Goal: Task Accomplishment & Management: Manage account settings

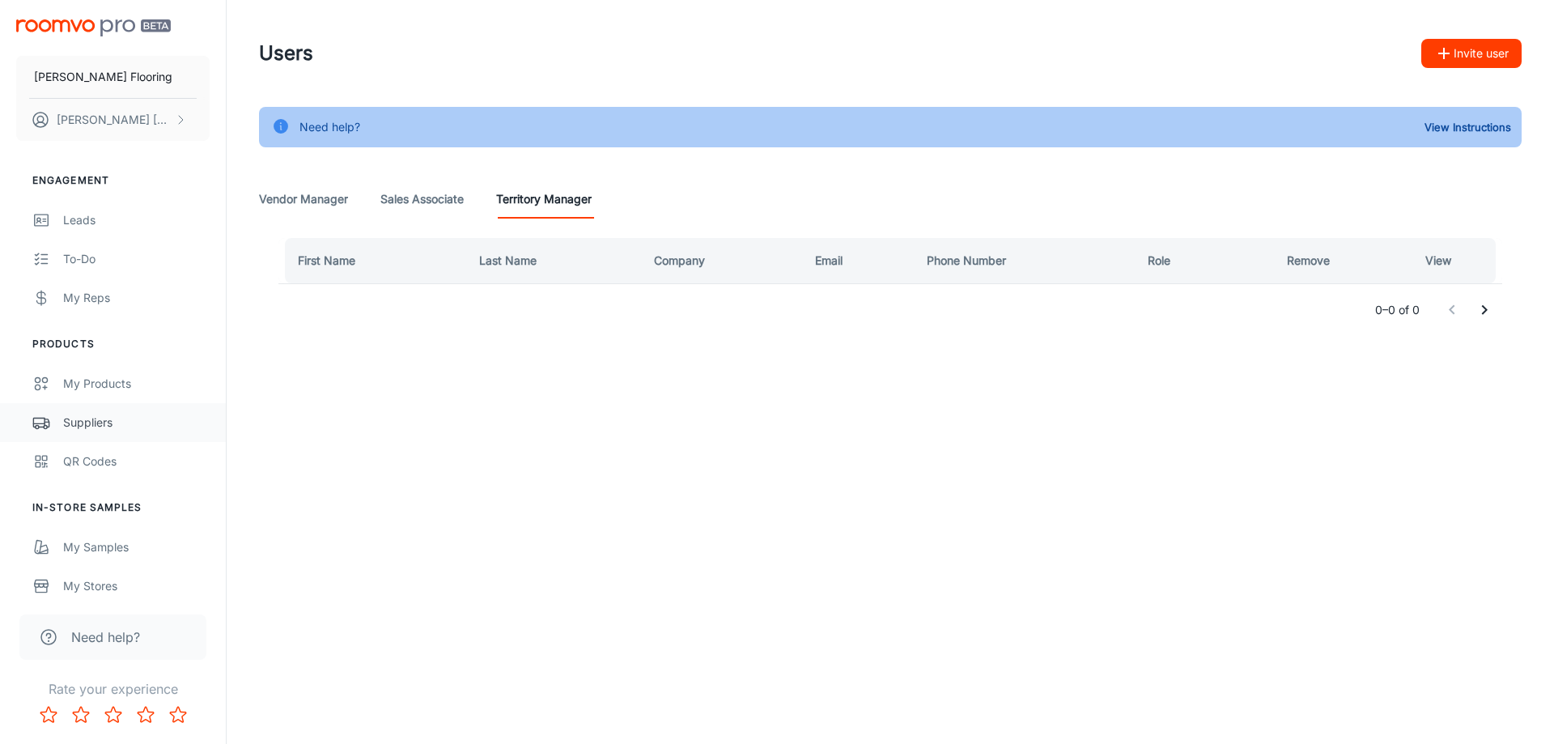
click at [81, 414] on div "Suppliers" at bounding box center [136, 423] width 146 height 18
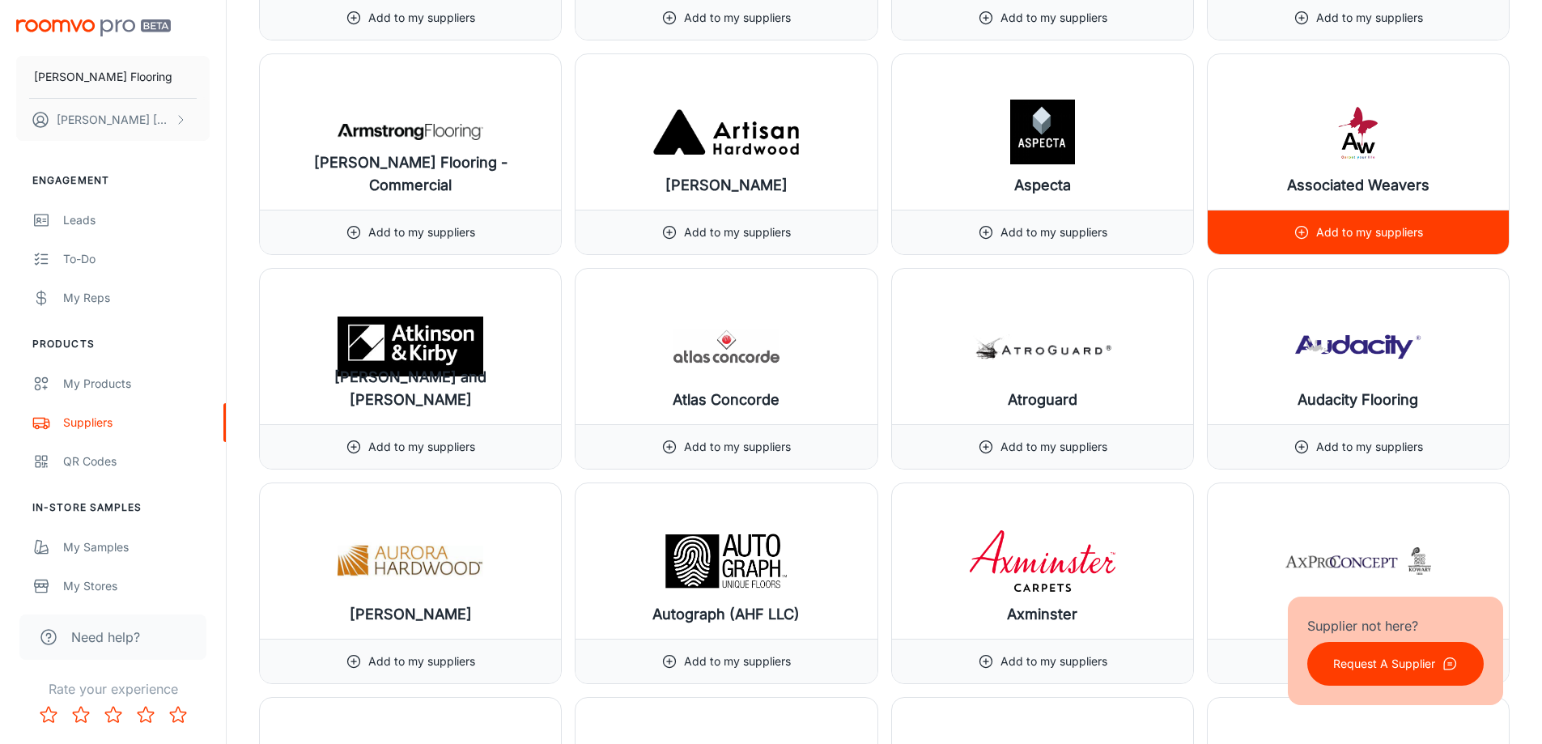
scroll to position [2347, 0]
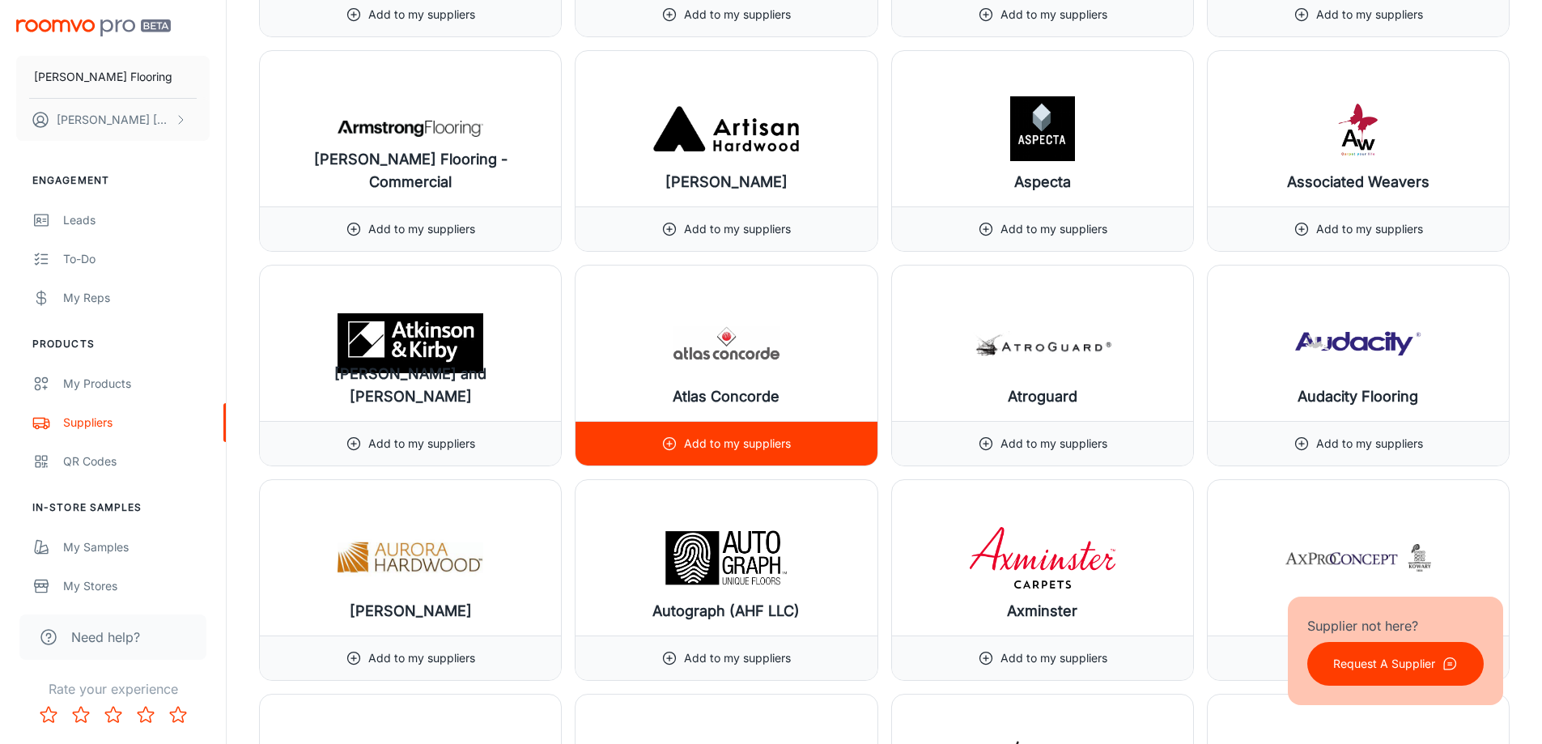
click at [788, 438] on p "Add to my suppliers" at bounding box center [737, 444] width 107 height 18
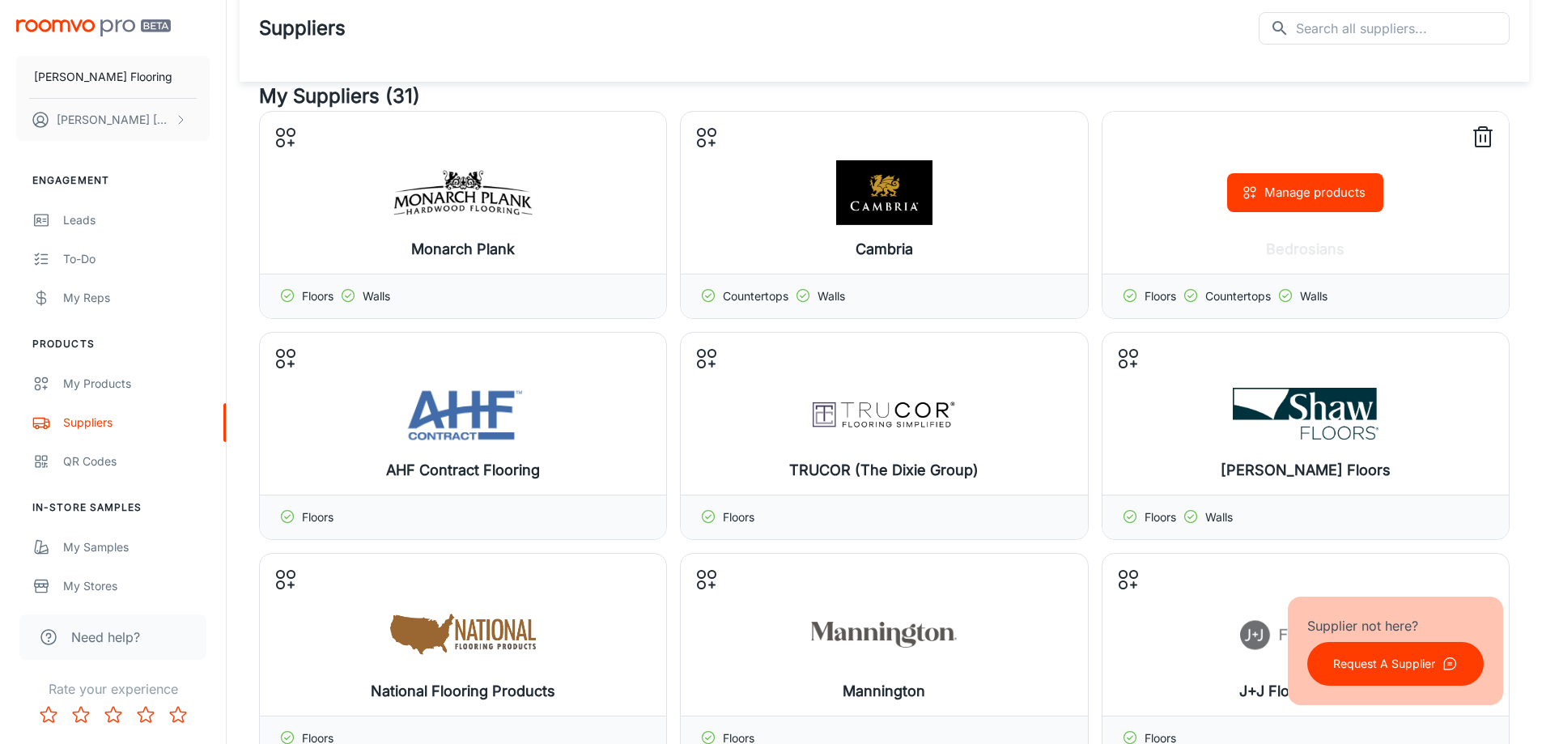
scroll to position [0, 0]
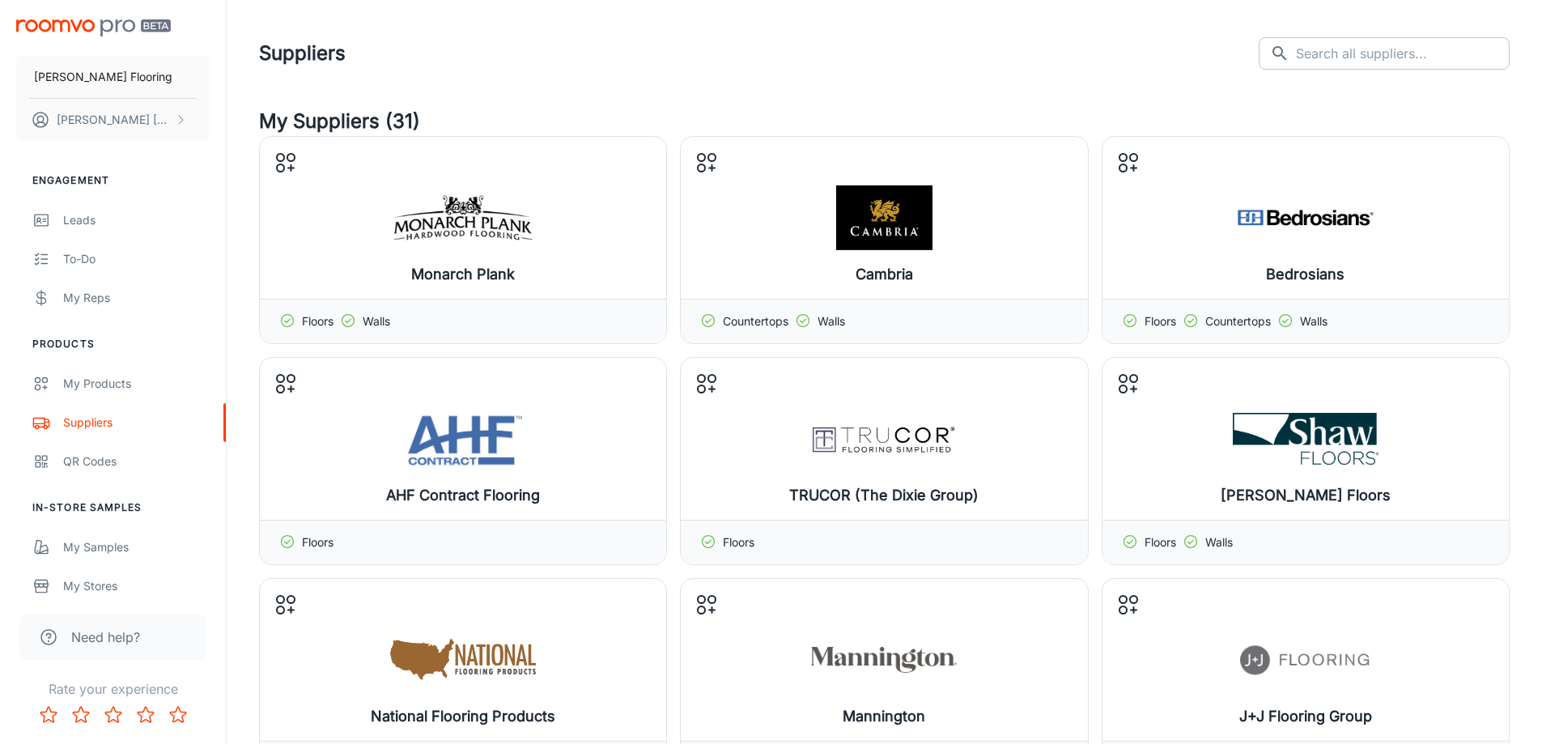
click at [1370, 57] on input "text" at bounding box center [1403, 53] width 214 height 32
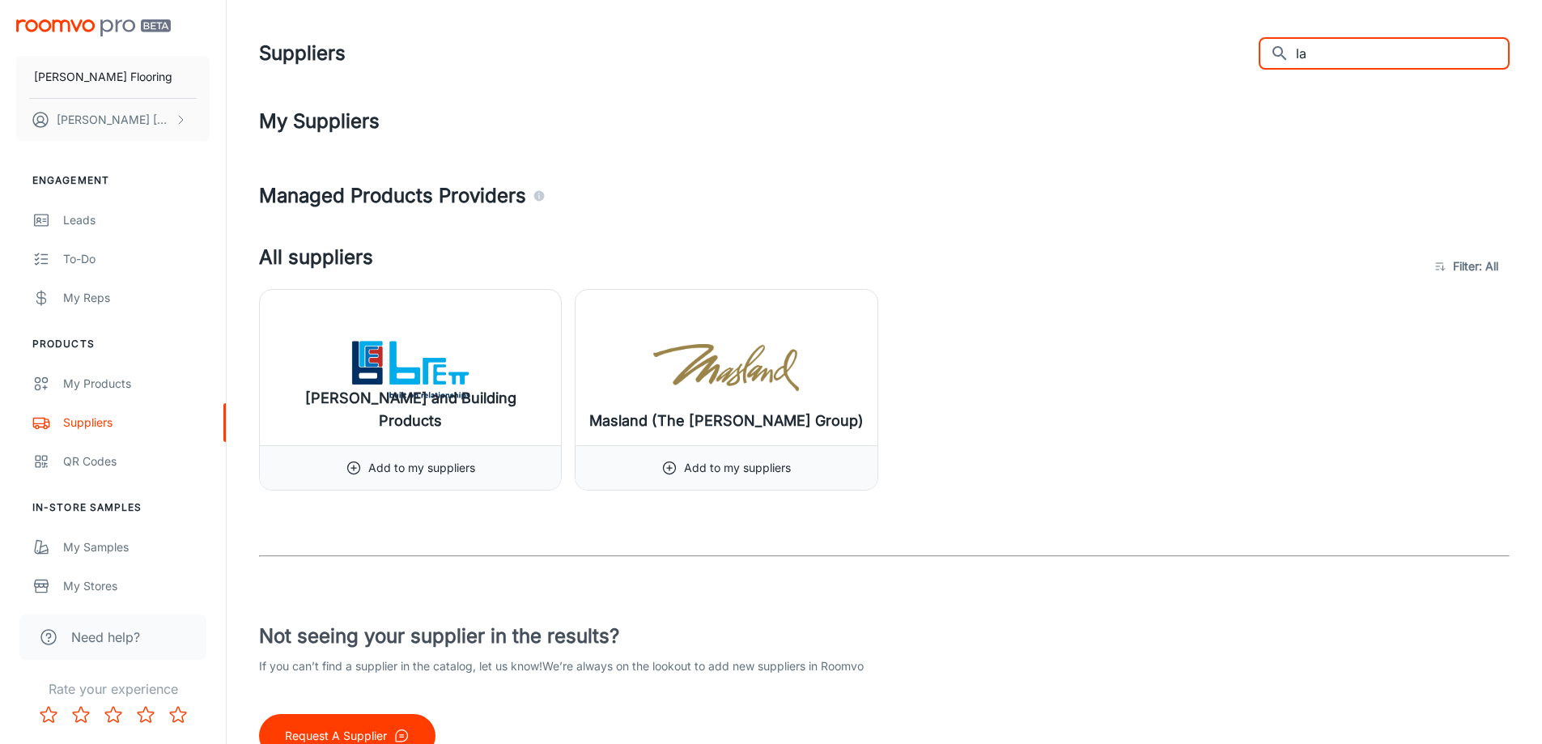
type input "l"
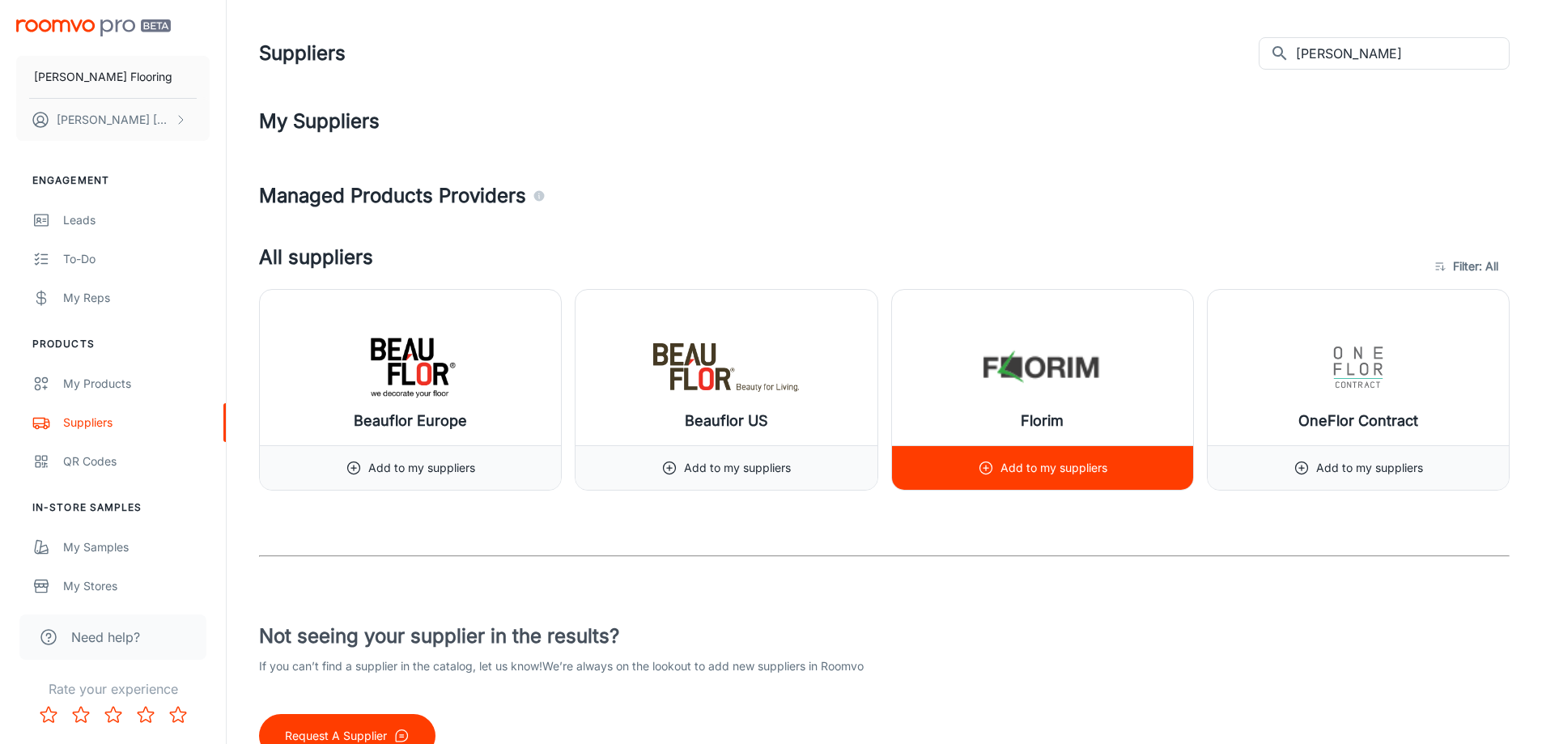
click at [1010, 465] on p "Add to my suppliers" at bounding box center [1053, 468] width 107 height 18
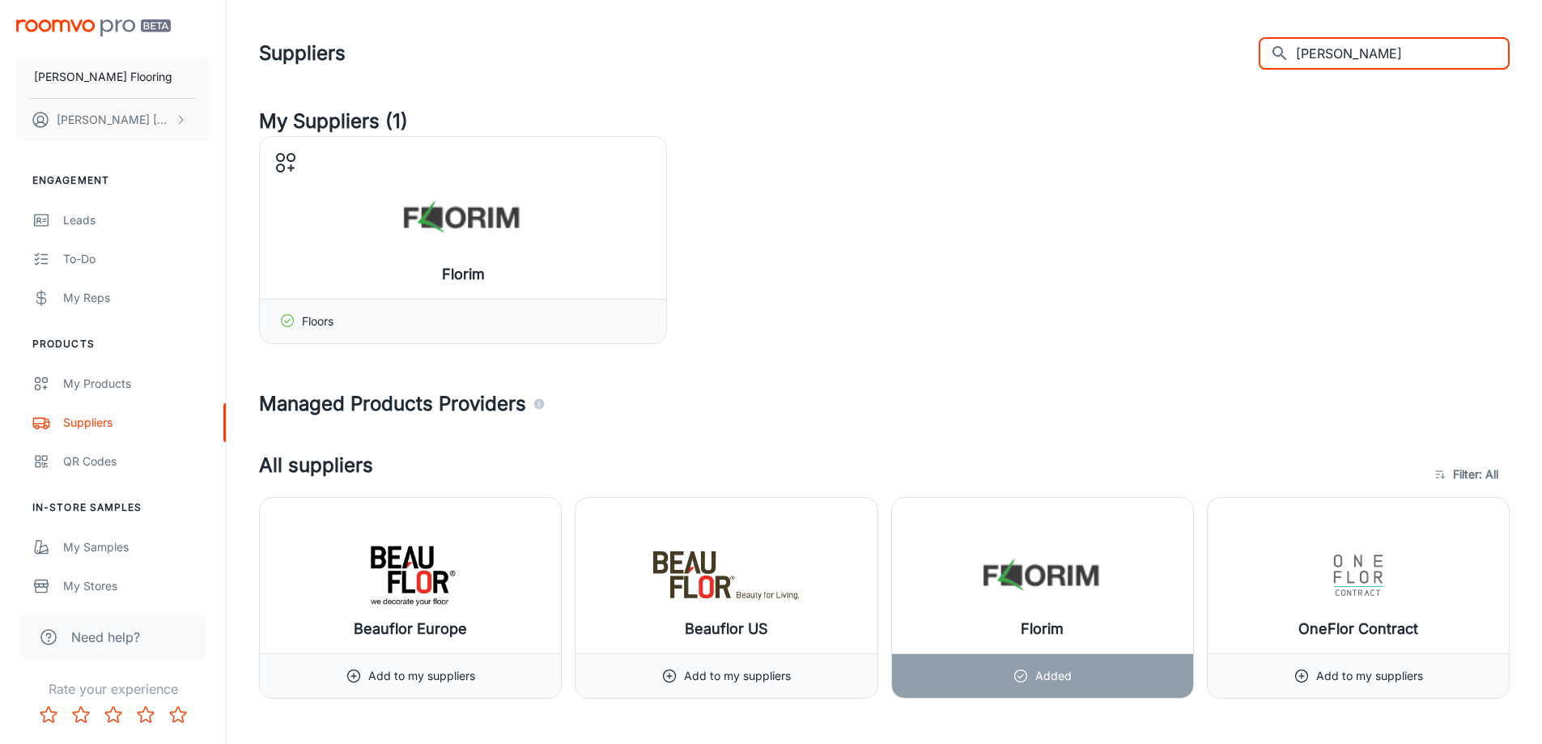
drag, startPoint x: 1358, startPoint y: 60, endPoint x: 1262, endPoint y: 53, distance: 96.5
click at [1271, 53] on div "Suppliers ​ [PERSON_NAME] ​" at bounding box center [884, 53] width 1251 height 42
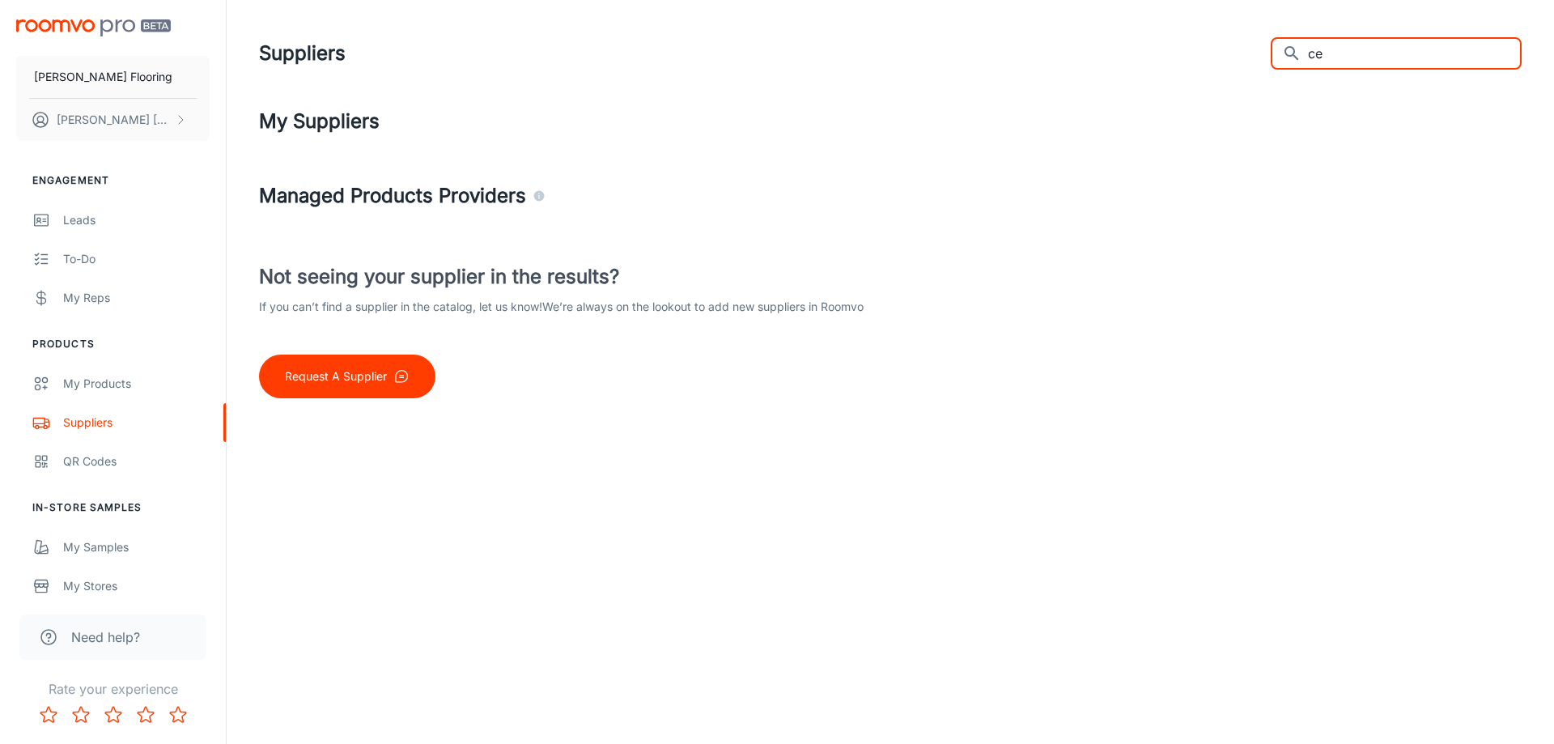
type input "c"
type input "m"
type input "l"
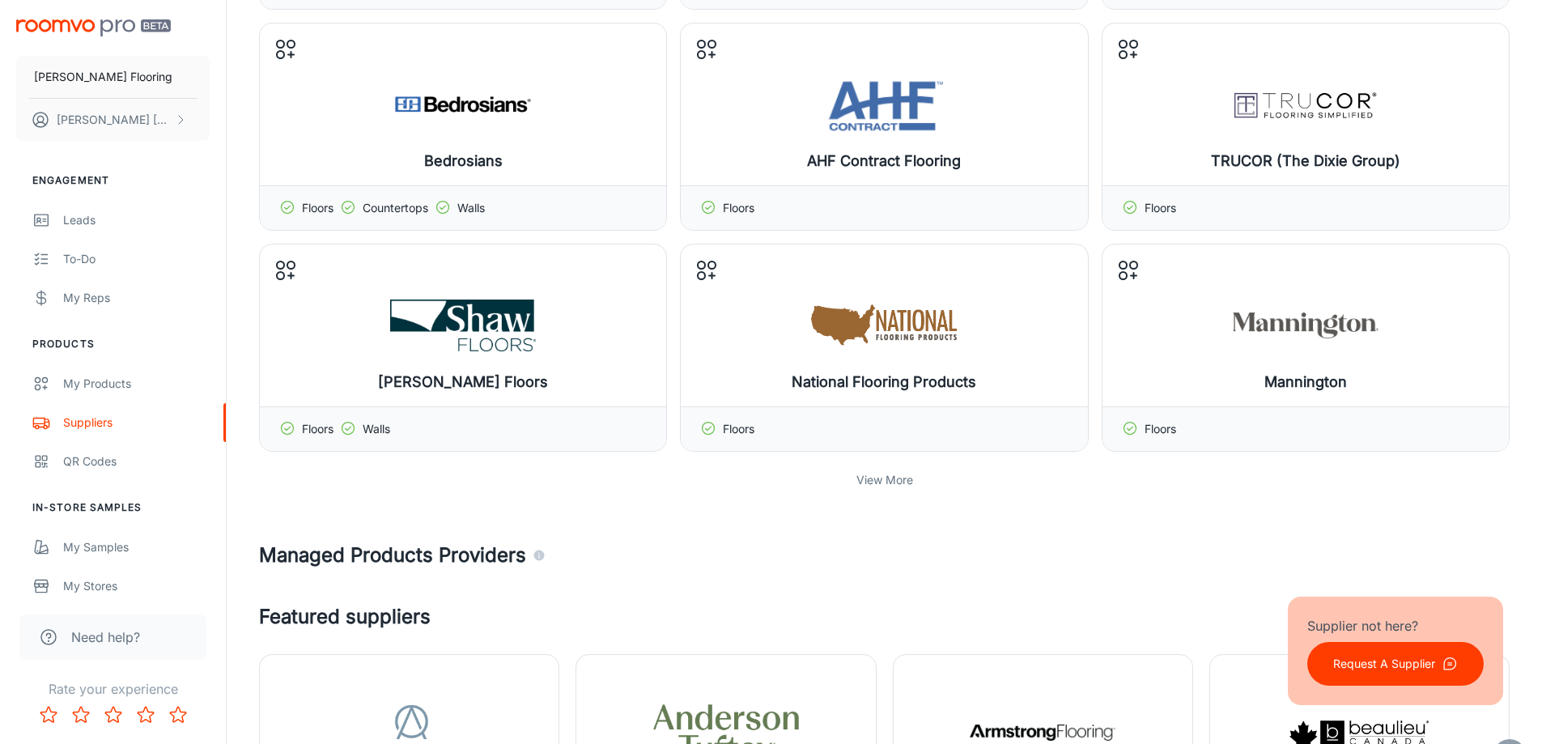
scroll to position [243, 0]
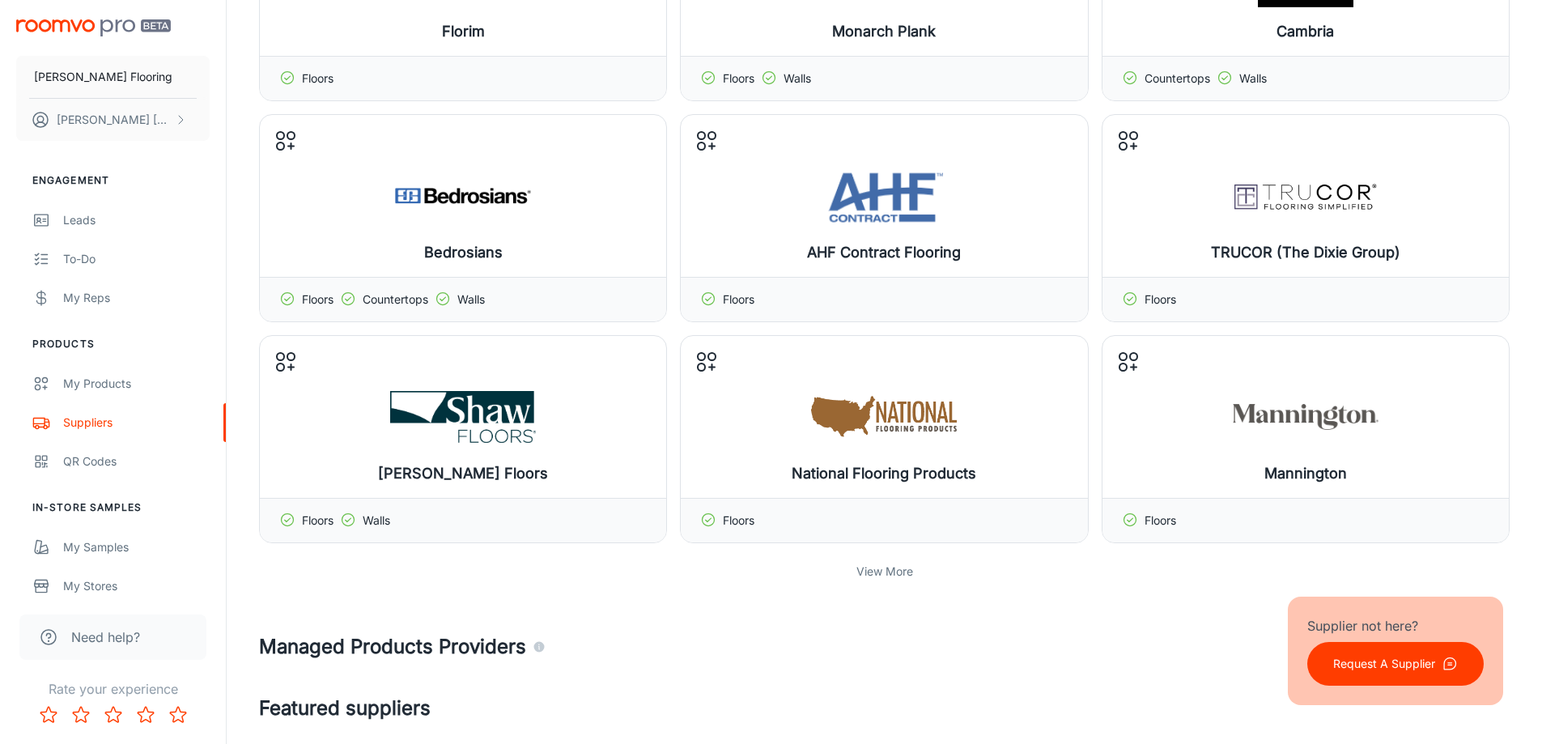
click at [890, 575] on p "View More" at bounding box center [884, 572] width 57 height 18
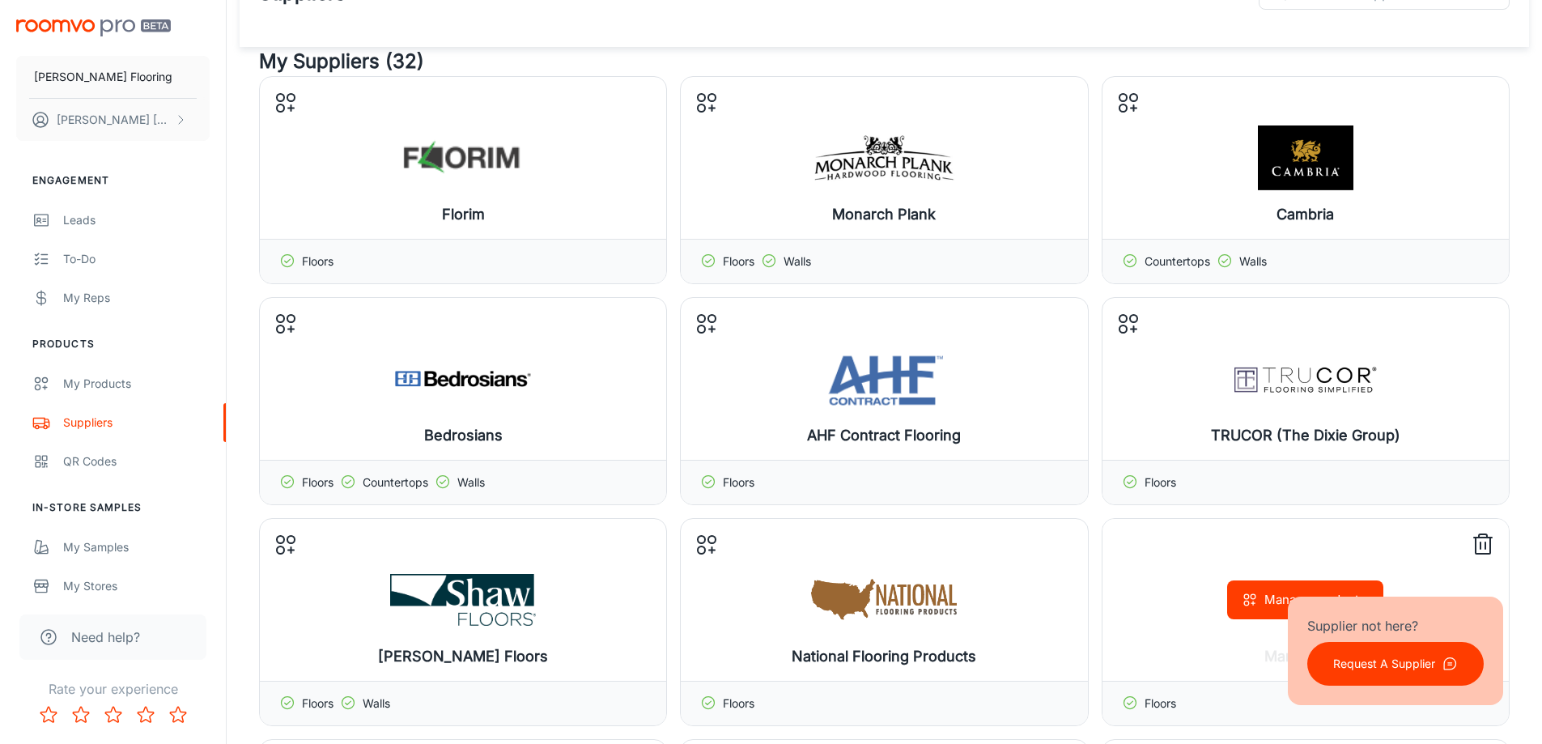
scroll to position [0, 0]
